Goal: Communication & Community: Answer question/provide support

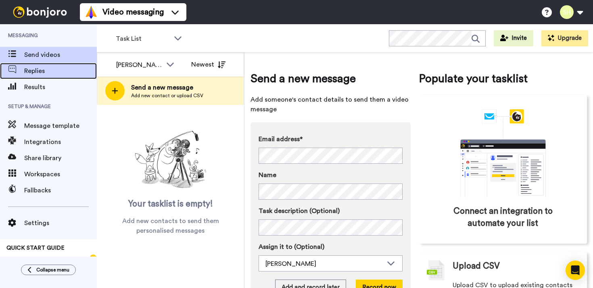
click at [44, 64] on div "Replies" at bounding box center [48, 71] width 97 height 16
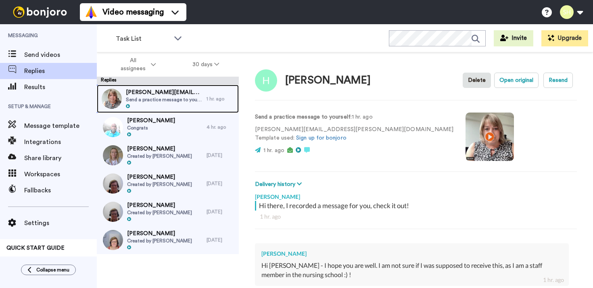
click at [146, 100] on span "Send a practice message to yourself" at bounding box center [164, 99] width 77 height 6
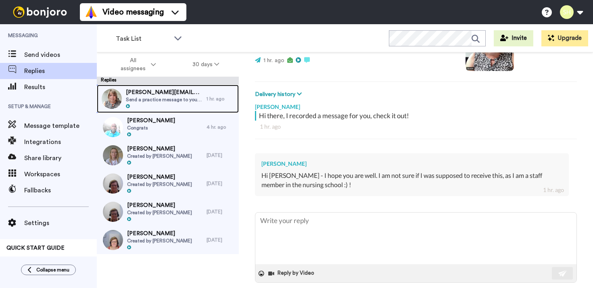
scroll to position [93, 0]
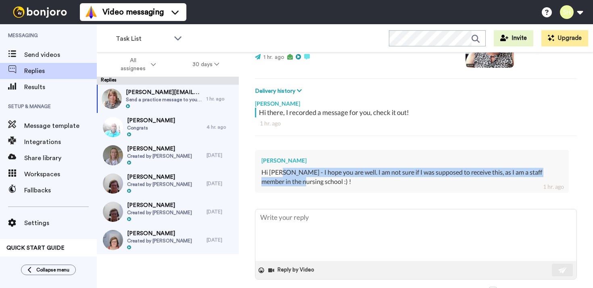
drag, startPoint x: 282, startPoint y: 174, endPoint x: 285, endPoint y: 179, distance: 5.3
click at [285, 179] on div "Hi [PERSON_NAME] - I hope you are well. I am not sure if I was supposed to rece…" at bounding box center [411, 177] width 301 height 19
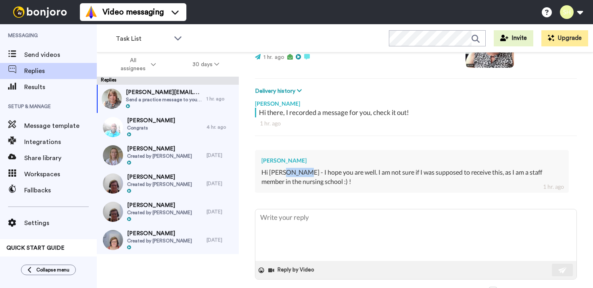
drag, startPoint x: 286, startPoint y: 171, endPoint x: 294, endPoint y: 176, distance: 9.8
click at [295, 176] on div "Hi [PERSON_NAME] - I hope you are well. I am not sure if I was supposed to rece…" at bounding box center [411, 177] width 301 height 19
click at [294, 176] on div "Hi [PERSON_NAME] - I hope you are well. I am not sure if I was supposed to rece…" at bounding box center [411, 177] width 301 height 19
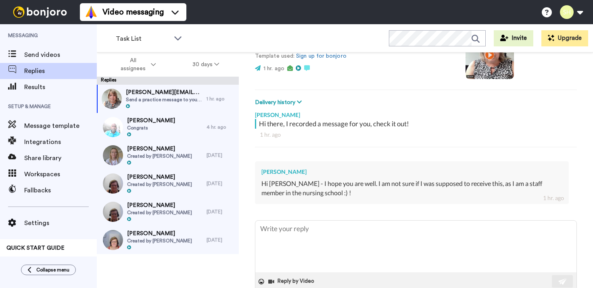
scroll to position [79, 0]
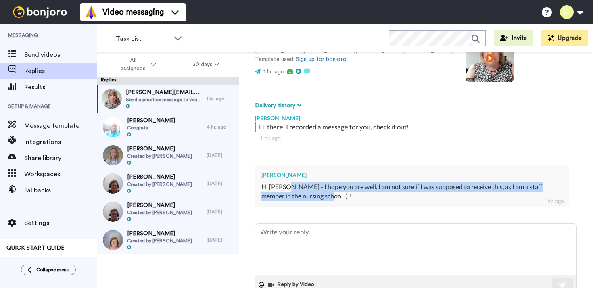
drag, startPoint x: 288, startPoint y: 187, endPoint x: 308, endPoint y: 194, distance: 20.8
click at [308, 194] on div "Hi [PERSON_NAME] - I hope you are well. I am not sure if I was supposed to rece…" at bounding box center [411, 191] width 301 height 19
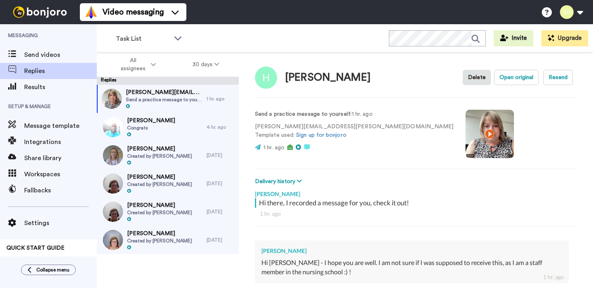
scroll to position [0, 0]
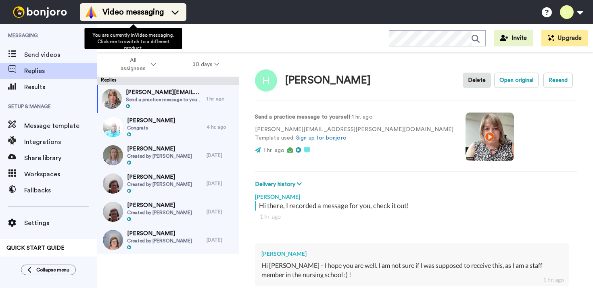
type textarea "x"
